Goal: Task Accomplishment & Management: Manage account settings

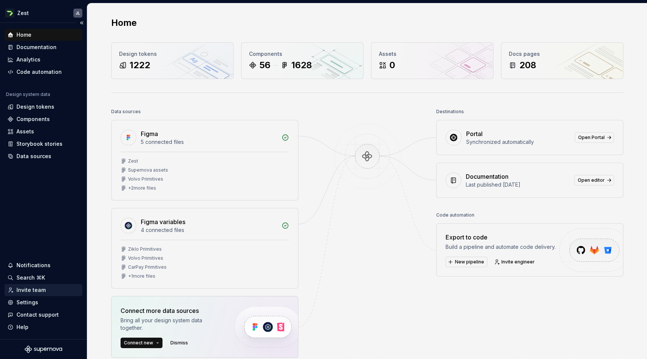
click at [33, 287] on div "Invite team" at bounding box center [30, 289] width 29 height 7
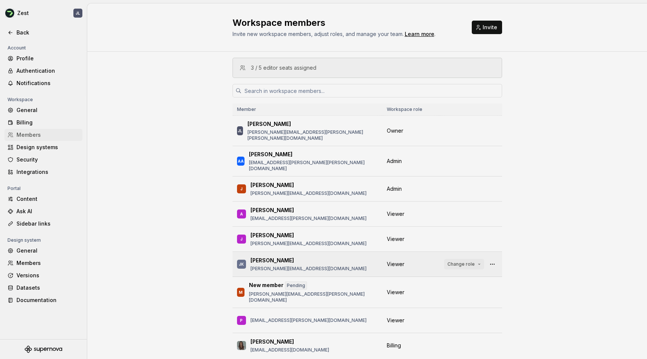
click at [463, 261] on span "Change role" at bounding box center [461, 264] width 27 height 6
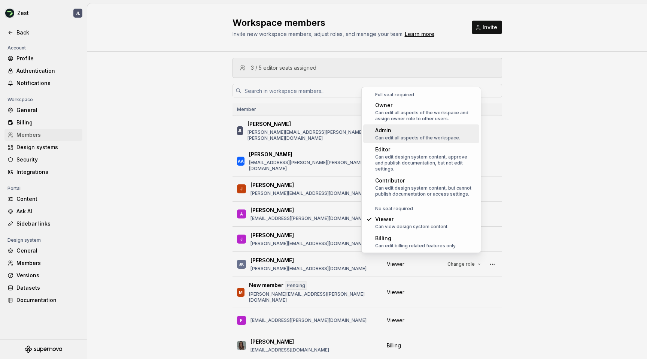
click at [429, 136] on div "Can edit all aspects of the workspace." at bounding box center [417, 138] width 85 height 6
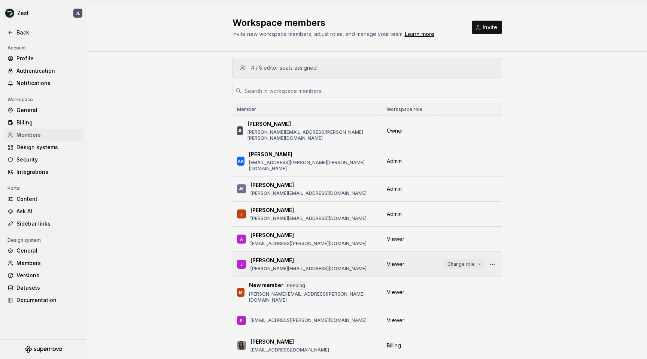
click at [467, 261] on span "Change role" at bounding box center [461, 264] width 27 height 6
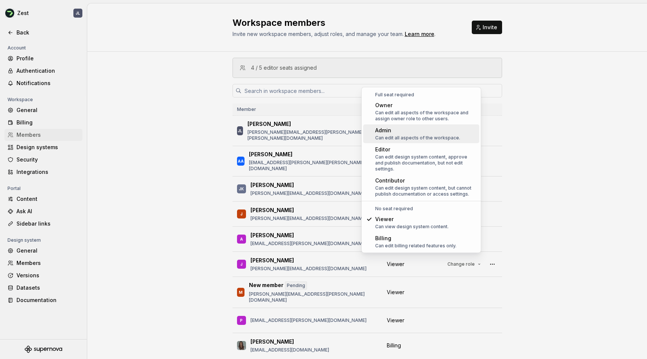
click at [431, 136] on div "Can edit all aspects of the workspace." at bounding box center [417, 138] width 85 height 6
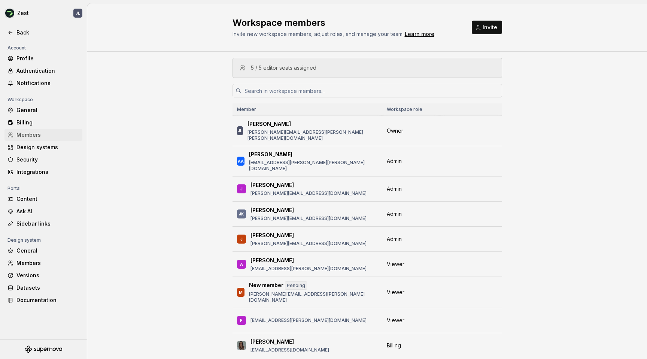
click at [163, 121] on div "5 / 5 editor seats assigned Member Workspace role JL Julia Lindstedt julia.lind…" at bounding box center [367, 219] width 560 height 335
click at [154, 72] on div "5 / 5 editor seats assigned Member Workspace role JL Julia Lindstedt julia.lind…" at bounding box center [367, 219] width 560 height 335
